Goal: Navigation & Orientation: Find specific page/section

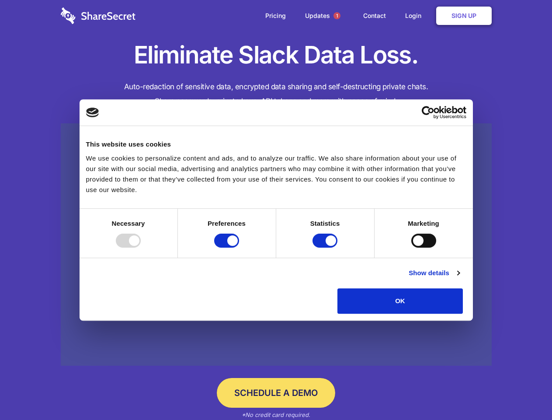
click at [141, 247] on div at bounding box center [128, 240] width 25 height 14
click at [239, 247] on input "Preferences" at bounding box center [226, 240] width 25 height 14
checkbox input "false"
click at [326, 247] on input "Statistics" at bounding box center [325, 240] width 25 height 14
checkbox input "false"
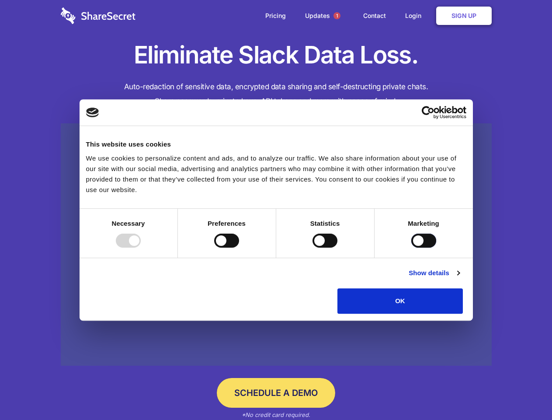
click at [411, 247] on input "Marketing" at bounding box center [423, 240] width 25 height 14
checkbox input "true"
click at [459, 278] on link "Show details" at bounding box center [434, 273] width 51 height 10
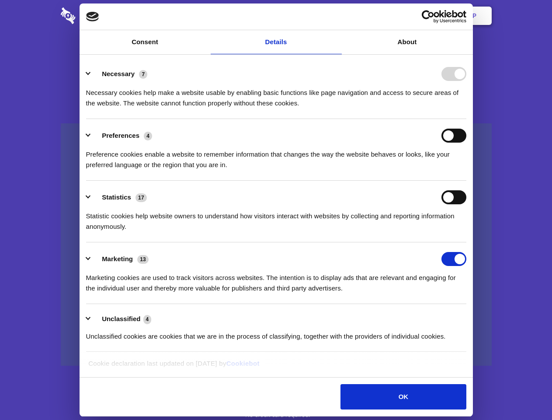
click at [466, 119] on li "Necessary 7 Necessary cookies help make a website usable by enabling basic func…" at bounding box center [276, 88] width 380 height 62
click at [337, 16] on span "1" at bounding box center [337, 15] width 7 height 7
